Goal: Transaction & Acquisition: Purchase product/service

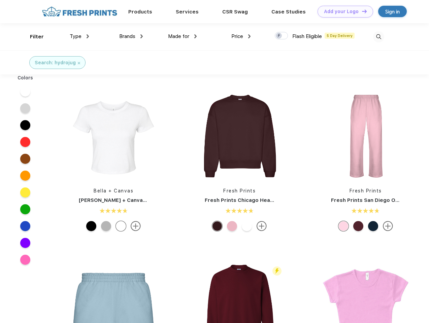
click at [343, 11] on link "Add your Logo Design Tool" at bounding box center [346, 12] width 56 height 12
click at [0, 0] on div "Design Tool" at bounding box center [0, 0] width 0 height 0
click at [361, 11] on link "Add your Logo Design Tool" at bounding box center [346, 12] width 56 height 12
click at [32, 37] on div "Filter" at bounding box center [37, 37] width 14 height 8
click at [79, 36] on span "Type" at bounding box center [76, 36] width 12 height 6
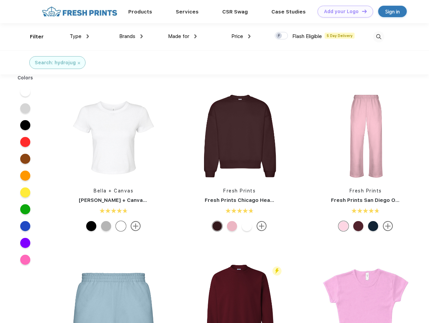
click at [131, 36] on span "Brands" at bounding box center [127, 36] width 16 height 6
click at [183, 36] on span "Made for" at bounding box center [178, 36] width 21 height 6
click at [241, 36] on span "Price" at bounding box center [237, 36] width 12 height 6
click at [282, 36] on div at bounding box center [281, 35] width 13 height 7
click at [279, 36] on input "checkbox" at bounding box center [277, 34] width 4 height 4
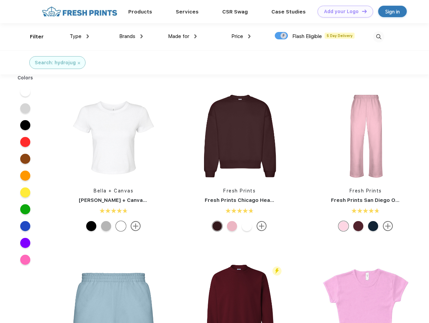
click at [379, 37] on img at bounding box center [378, 36] width 11 height 11
